Goal: Task Accomplishment & Management: Complete application form

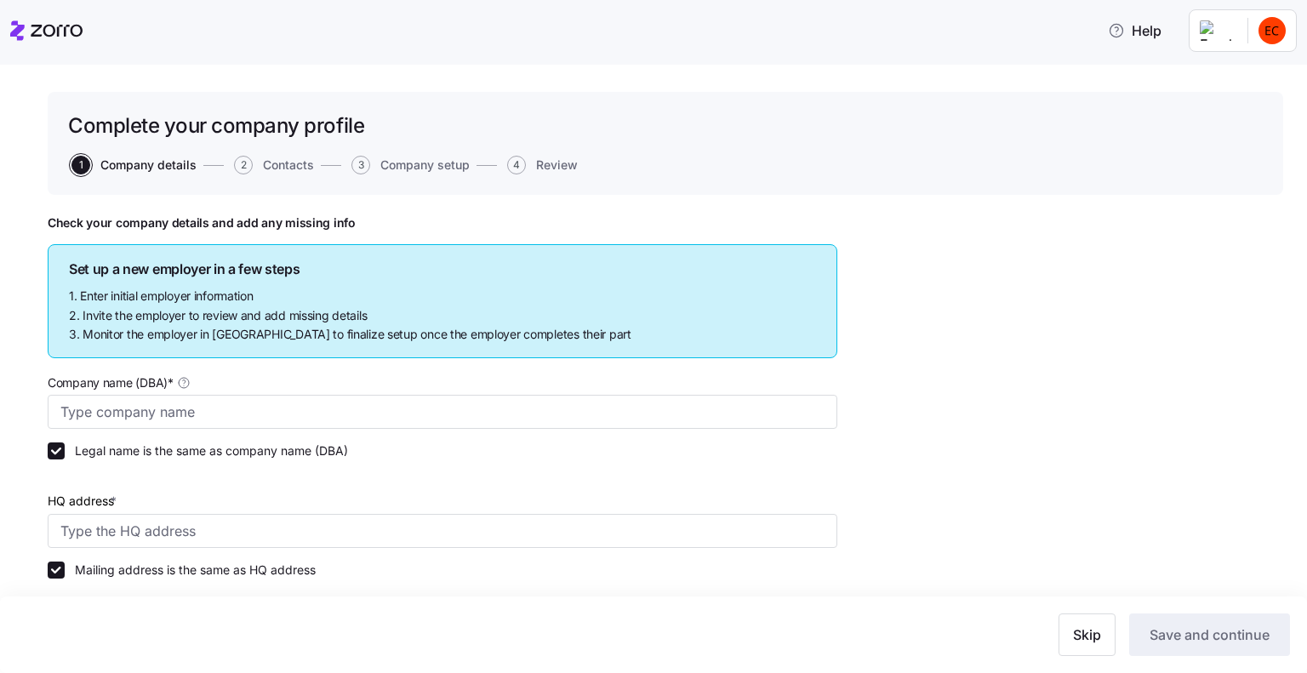
type input "Allegeant LLC"
type input "[STREET_ADDRESS]"
type input "640955384"
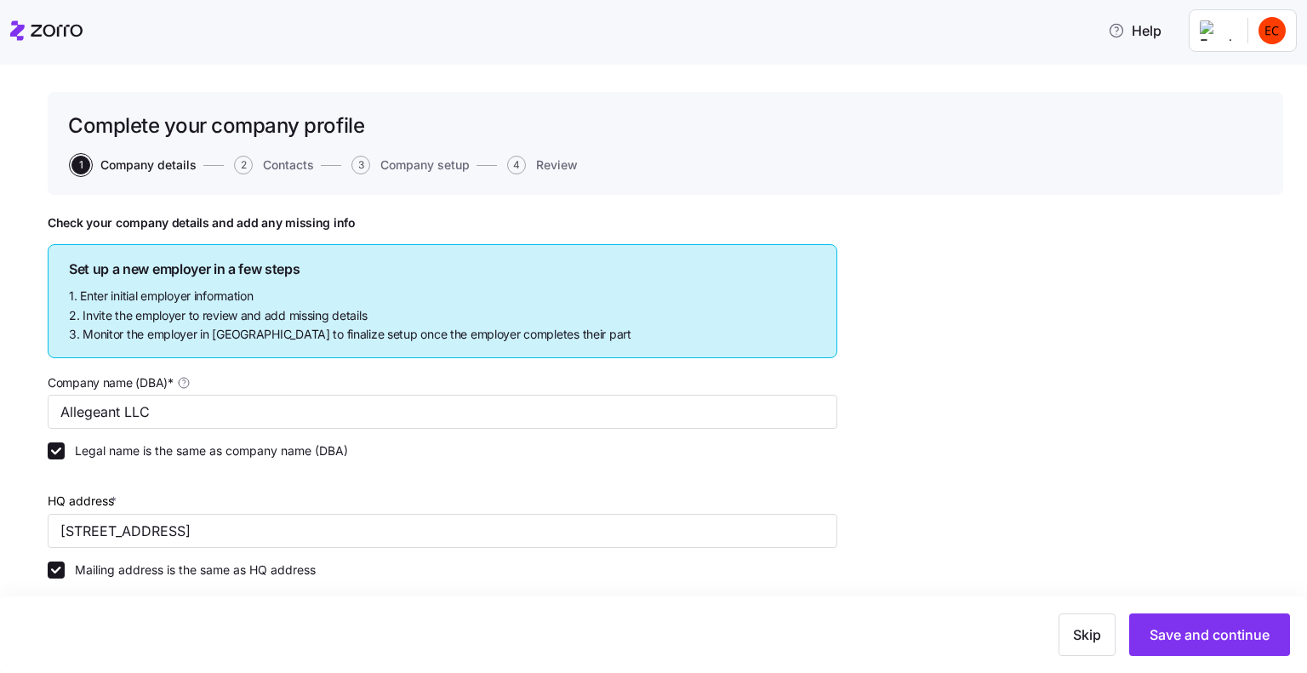
type input "Limited liability partnership"
type input "52512 - Health and Welfare Funds"
click at [20, 22] on icon at bounding box center [46, 30] width 72 height 20
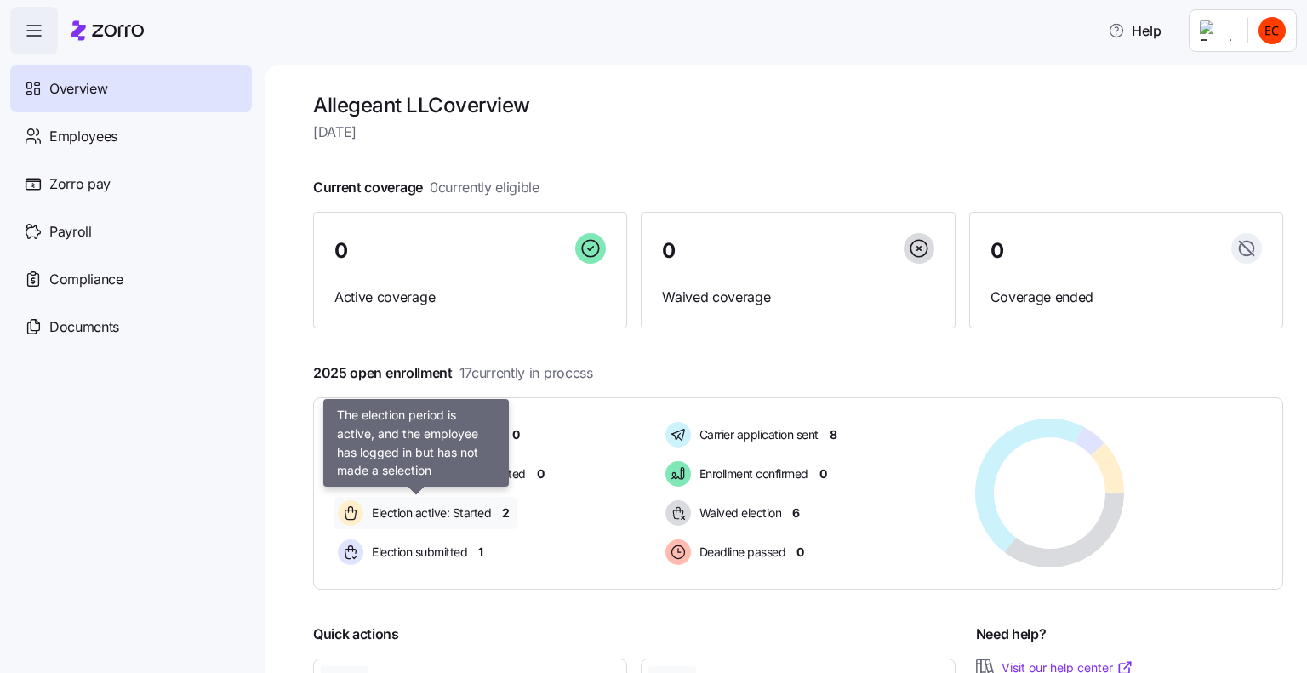
click at [485, 514] on span "Election active: Started" at bounding box center [429, 513] width 124 height 17
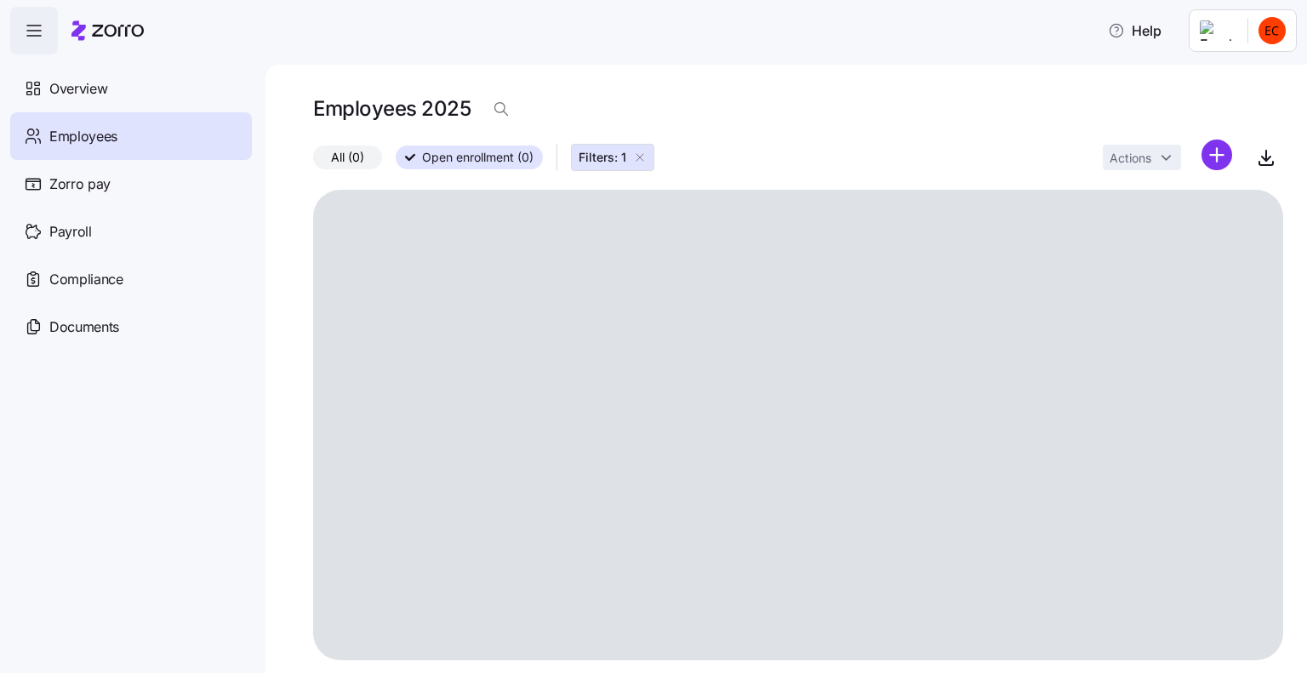
click at [637, 156] on icon "button" at bounding box center [640, 158] width 14 height 14
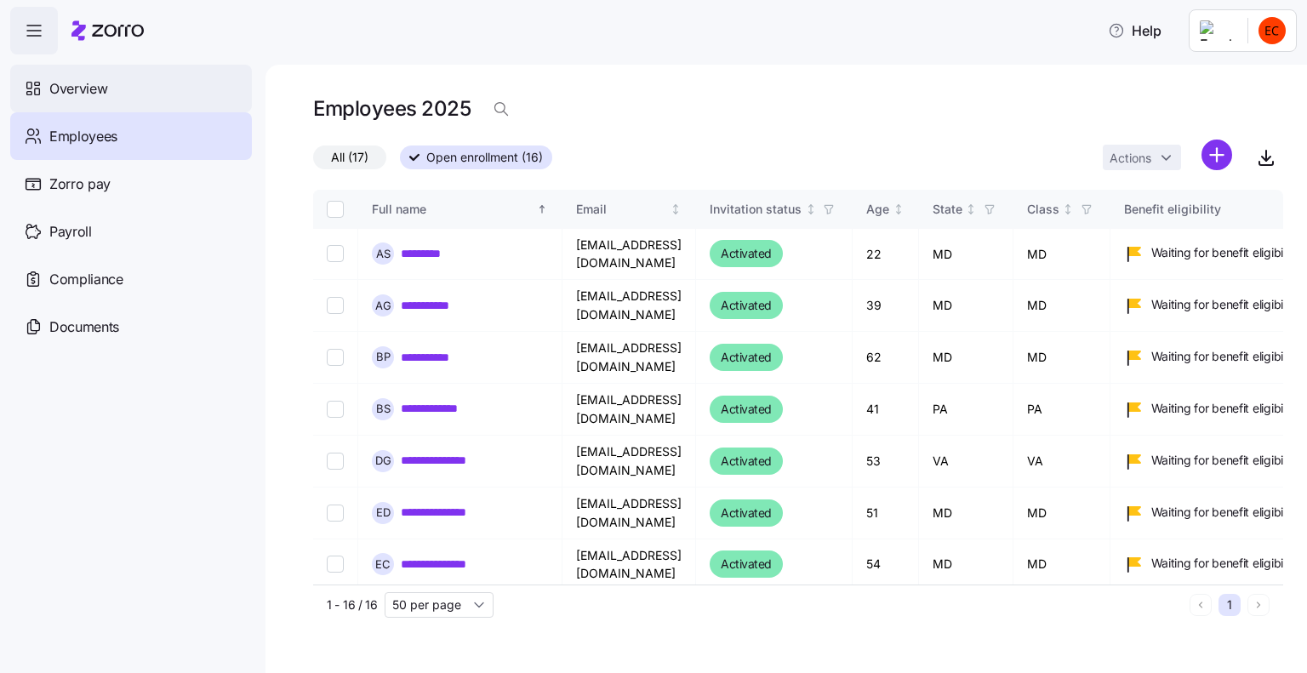
click at [104, 89] on span "Overview" at bounding box center [78, 88] width 58 height 21
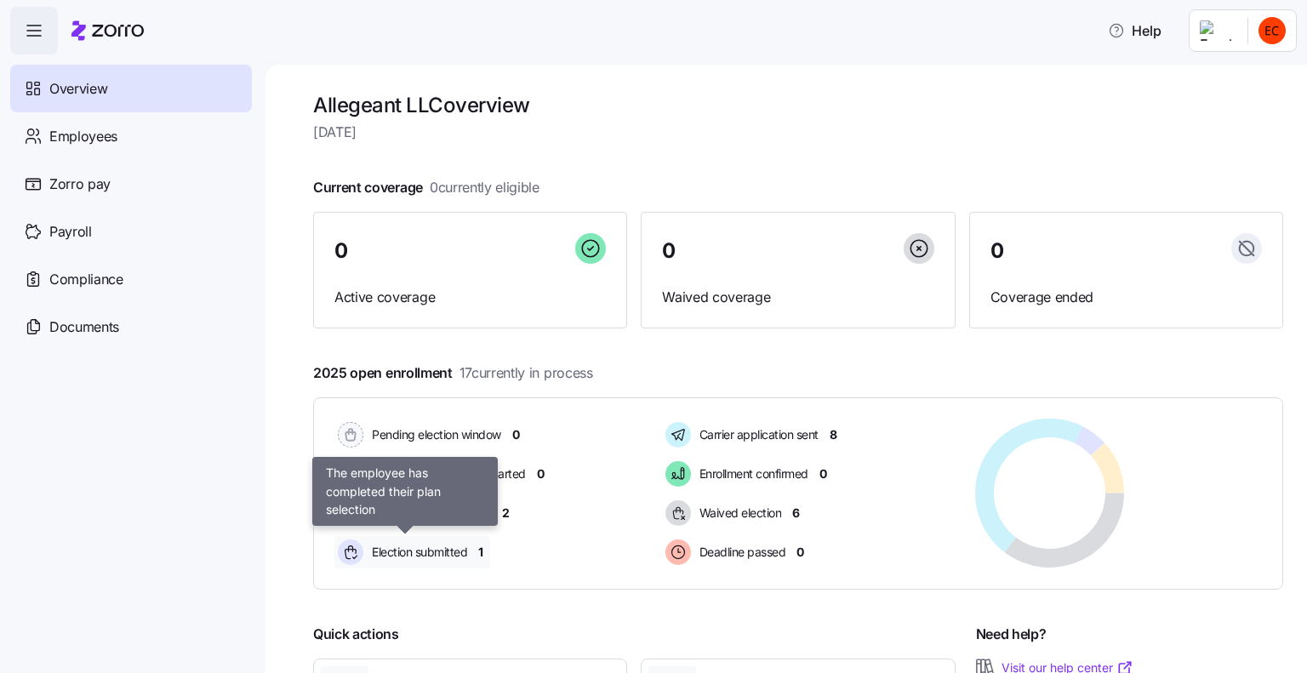
click at [431, 558] on span "Election submitted" at bounding box center [417, 552] width 100 height 17
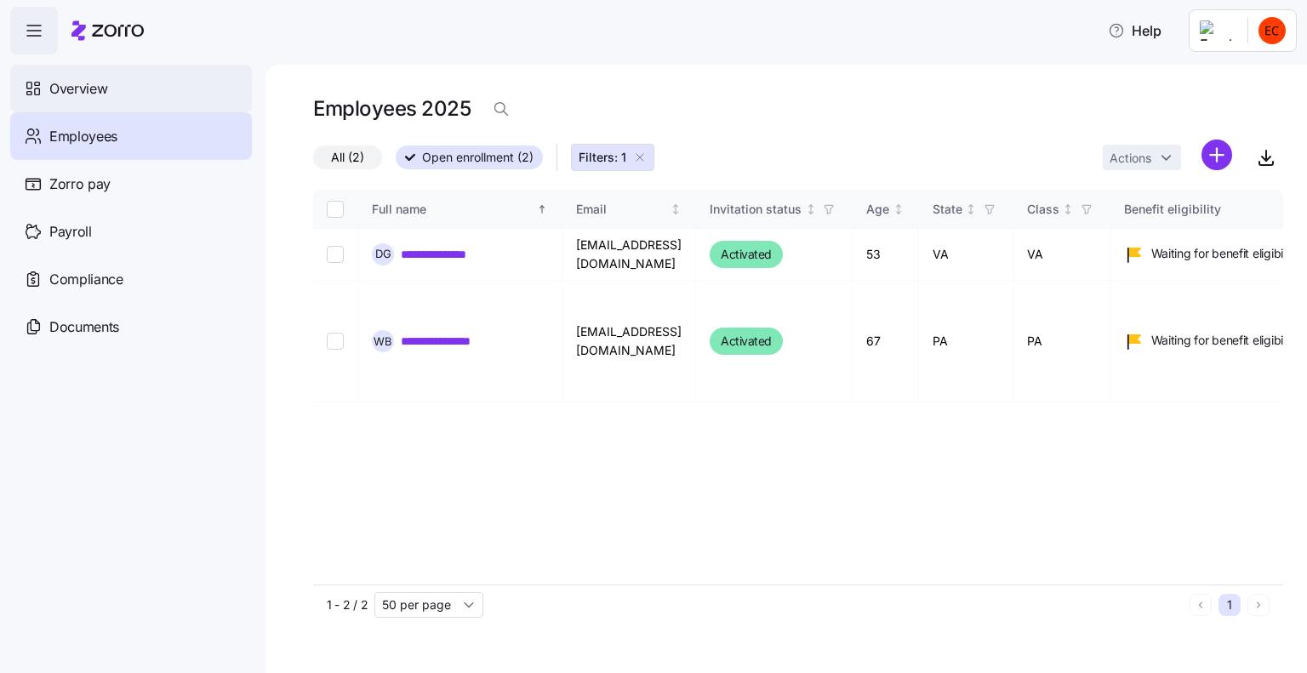
click at [32, 78] on icon at bounding box center [33, 88] width 19 height 20
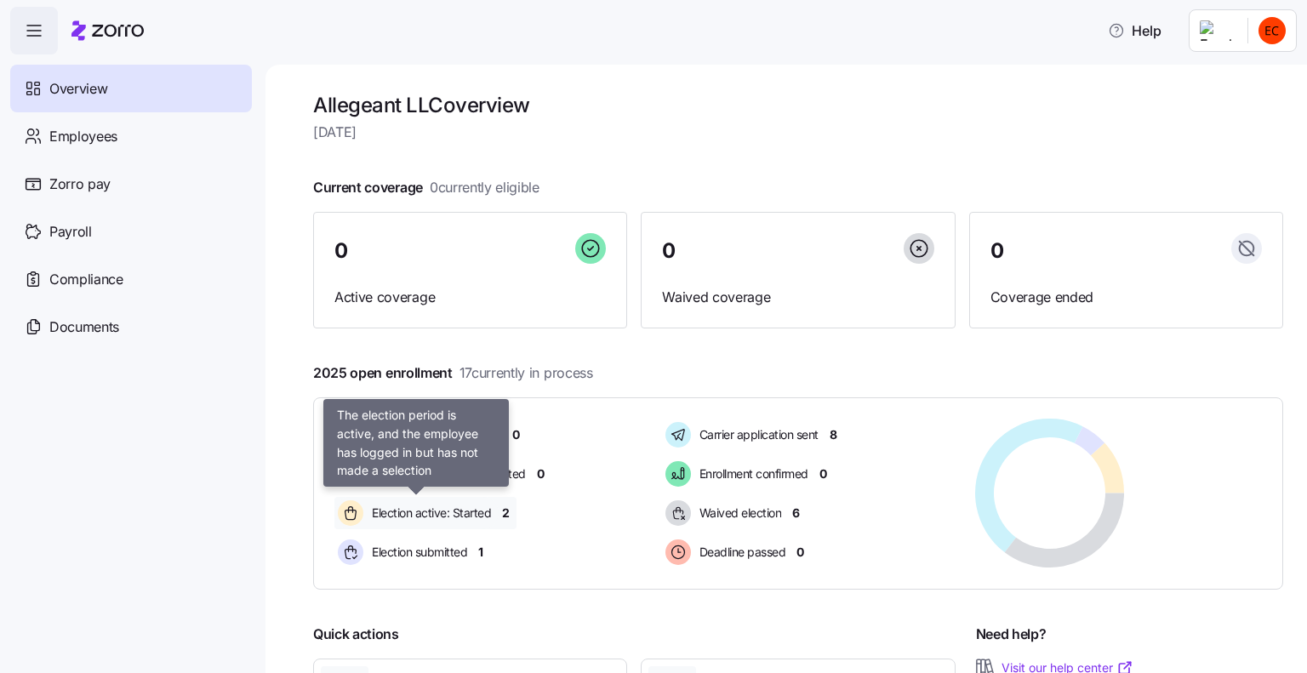
click at [420, 513] on span "Election active: Started" at bounding box center [429, 513] width 124 height 17
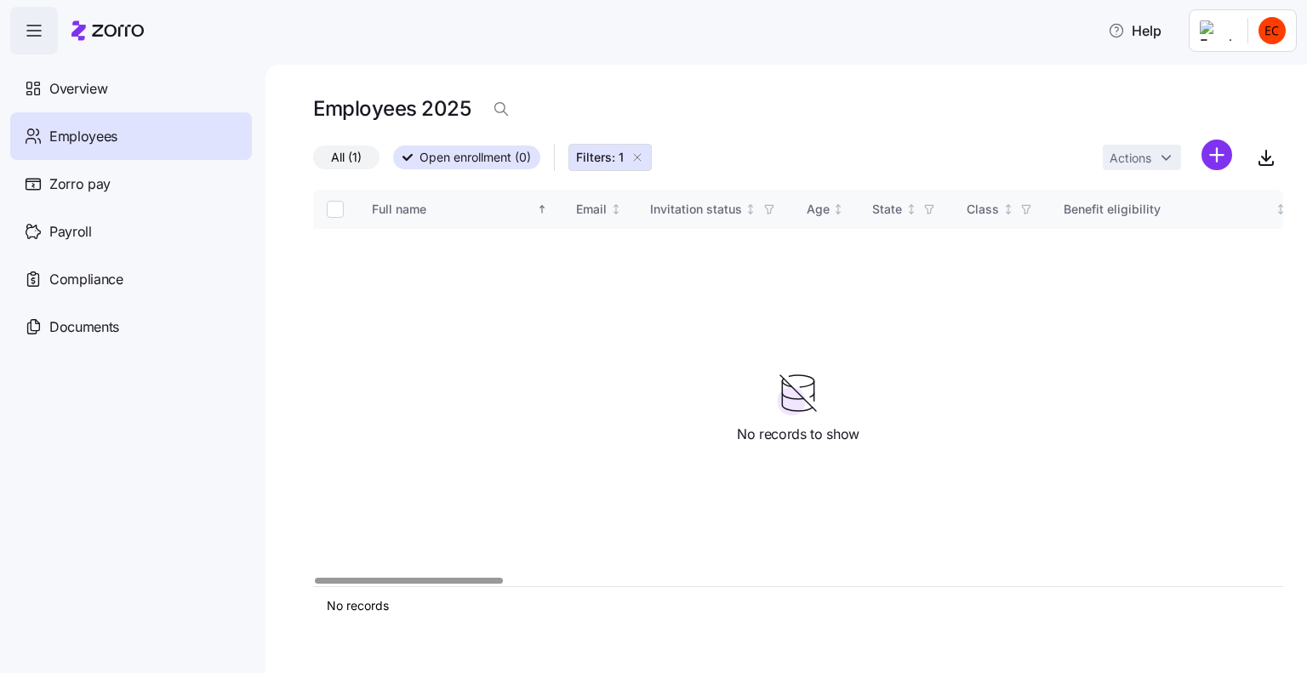
click at [632, 158] on icon "button" at bounding box center [638, 158] width 14 height 14
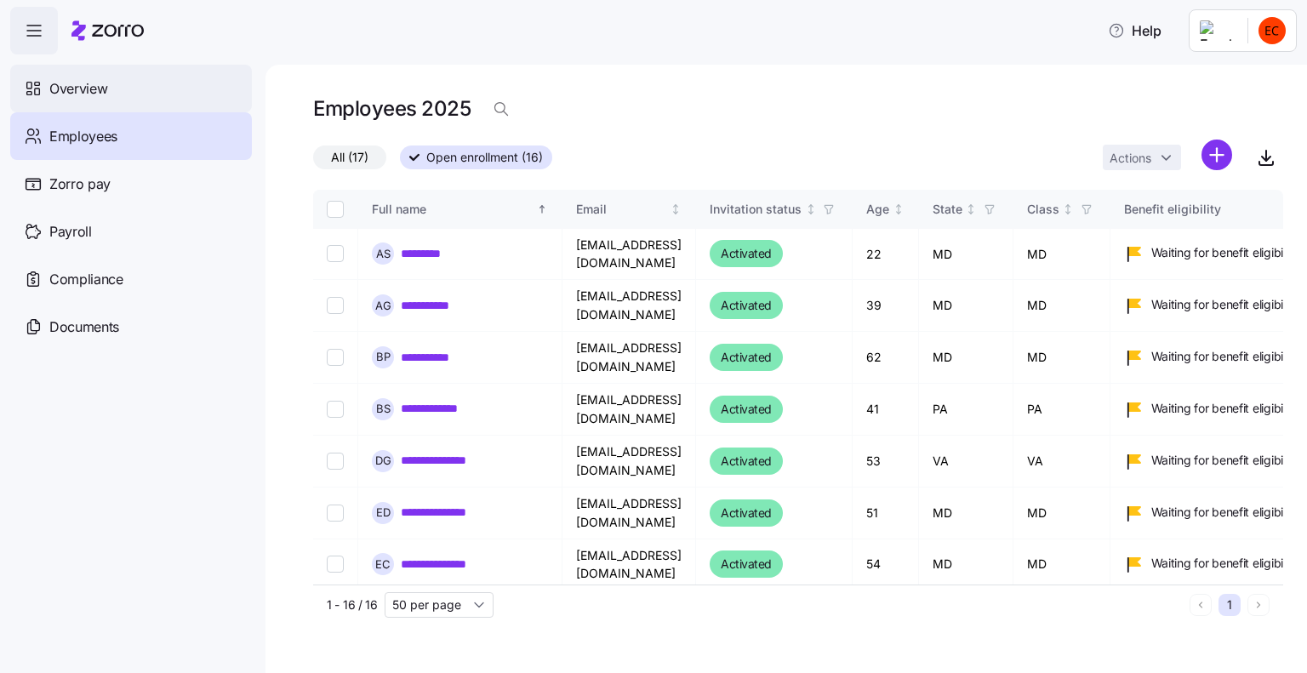
click at [35, 83] on icon at bounding box center [37, 84] width 5 height 3
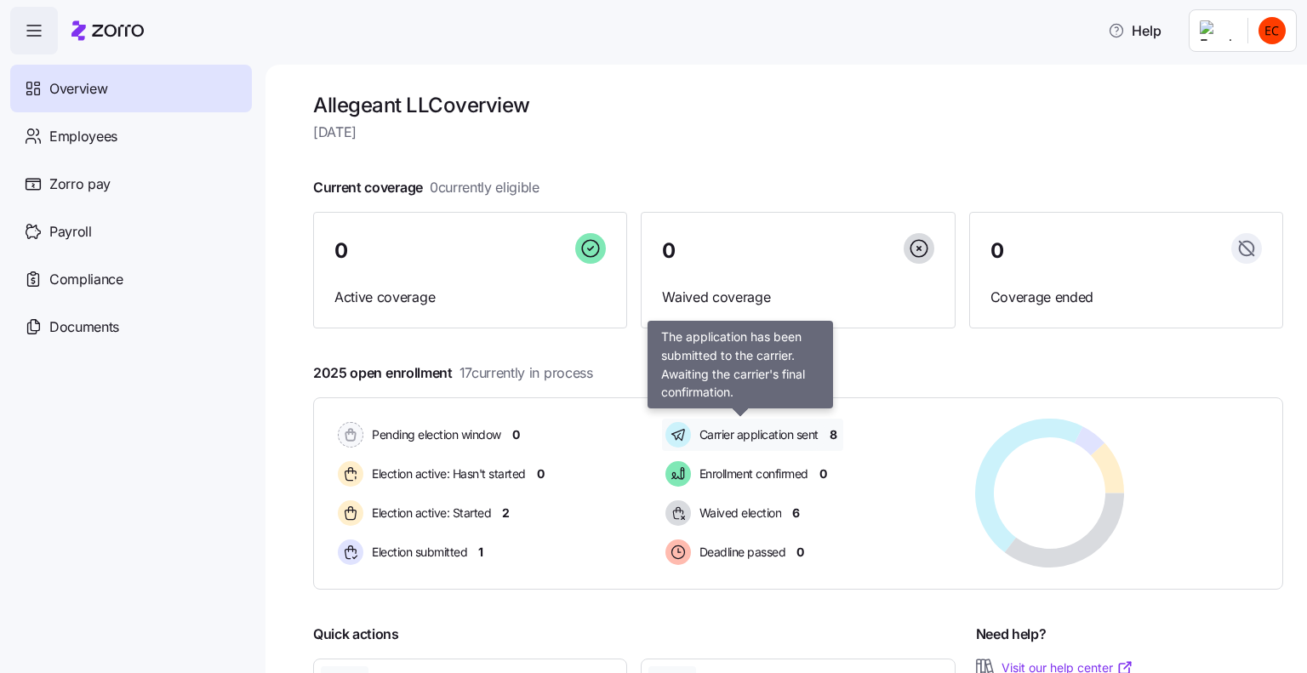
click at [777, 435] on span "Carrier application sent" at bounding box center [757, 434] width 124 height 17
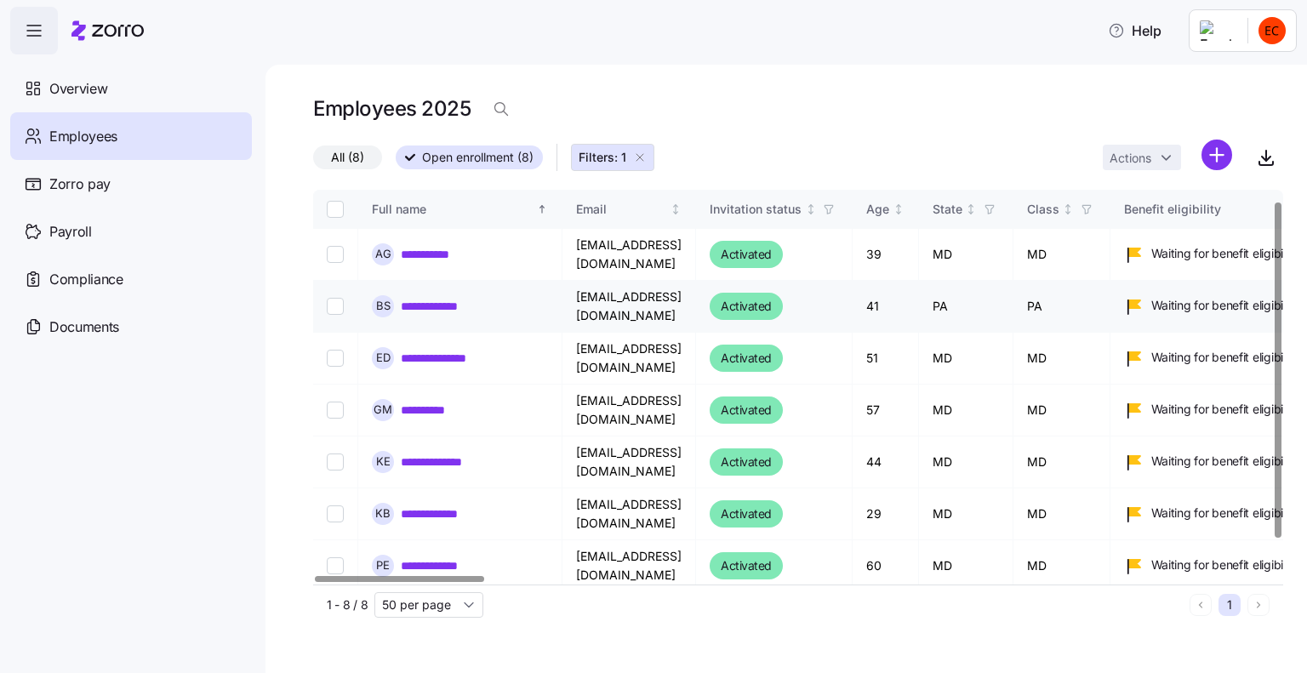
scroll to position [54, 0]
